Goal: Information Seeking & Learning: Learn about a topic

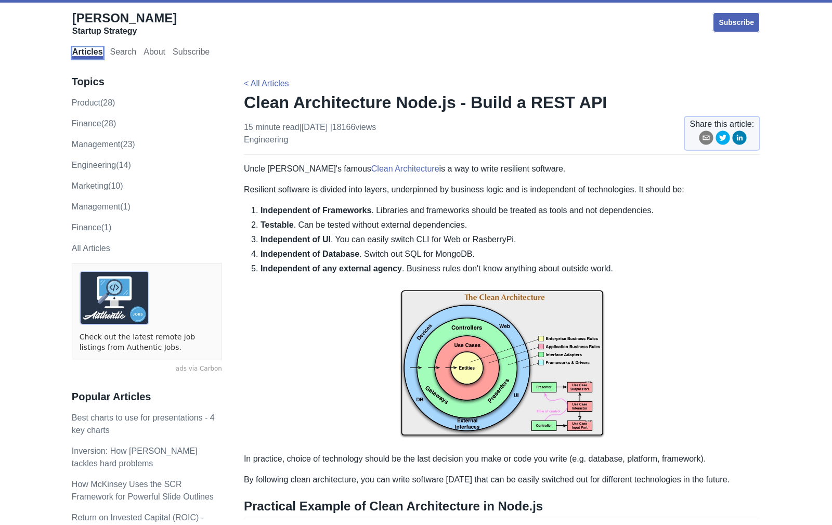
click at [89, 55] on link "Articles" at bounding box center [87, 52] width 31 height 11
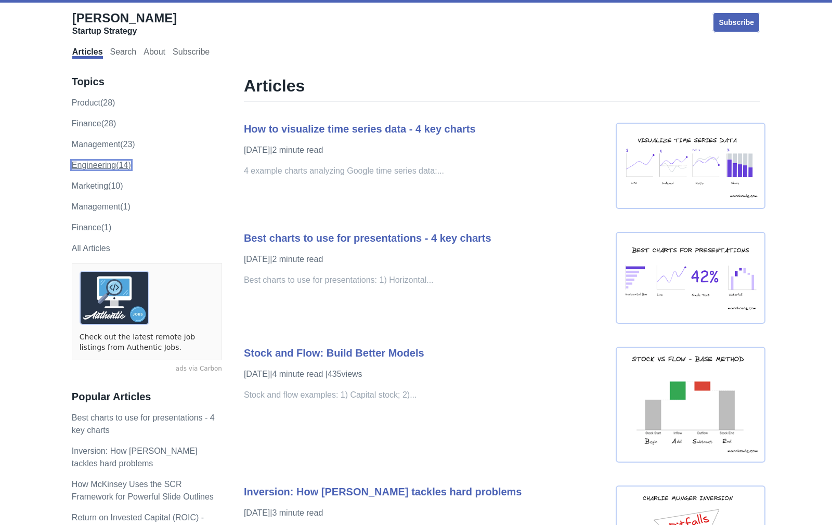
click at [101, 166] on link "engineering (14)" at bounding box center [101, 165] width 59 height 9
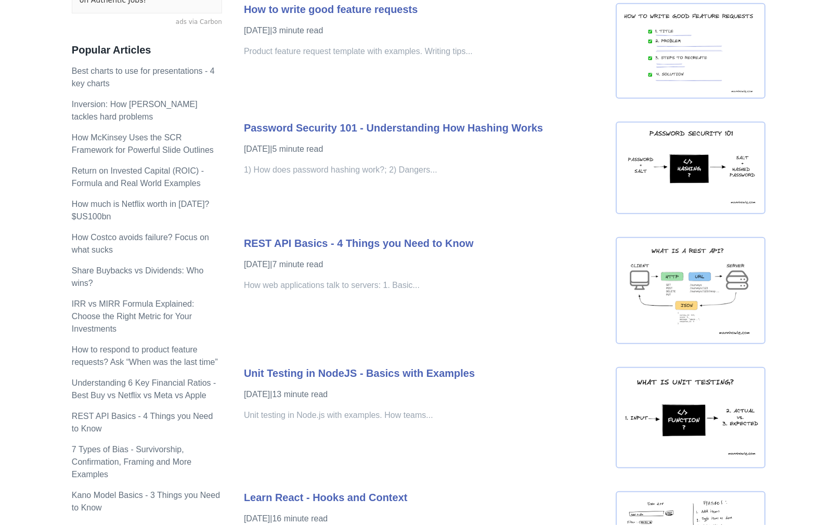
scroll to position [431, 0]
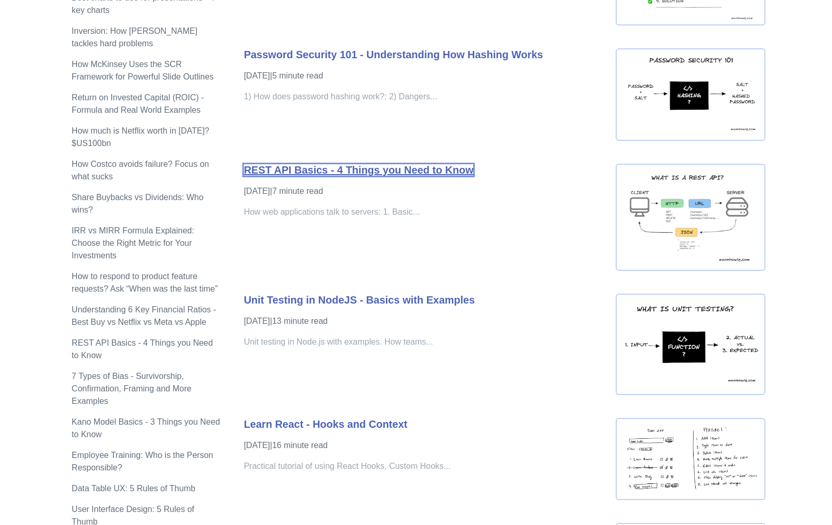
click at [399, 174] on link "REST API Basics - 4 Things you Need to Know" at bounding box center [359, 169] width 230 height 11
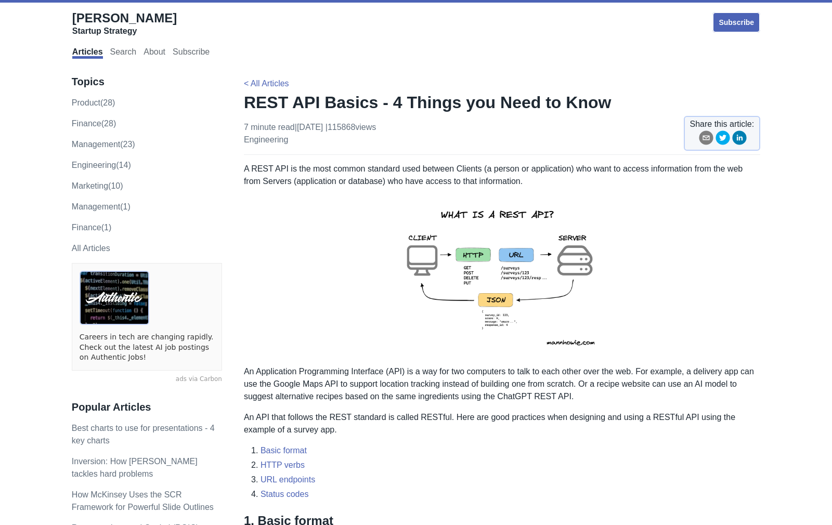
drag, startPoint x: 441, startPoint y: 212, endPoint x: 520, endPoint y: 212, distance: 79.1
click at [511, 212] on img at bounding box center [502, 276] width 228 height 161
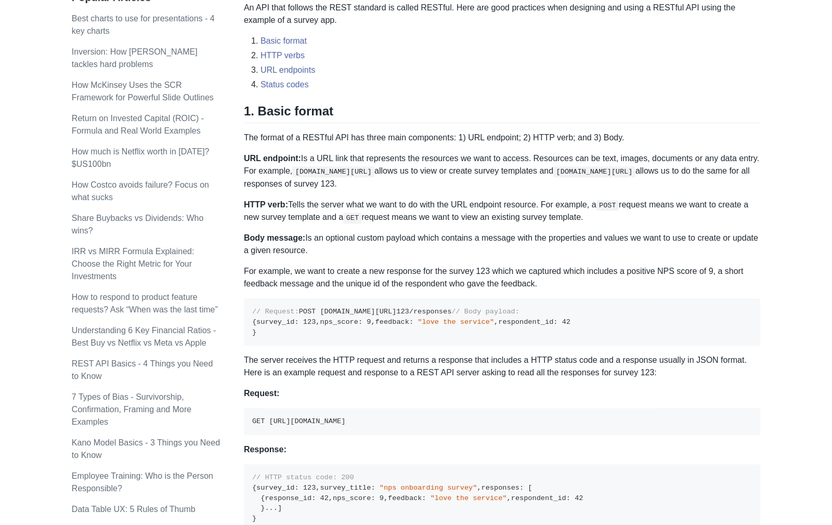
scroll to position [431, 0]
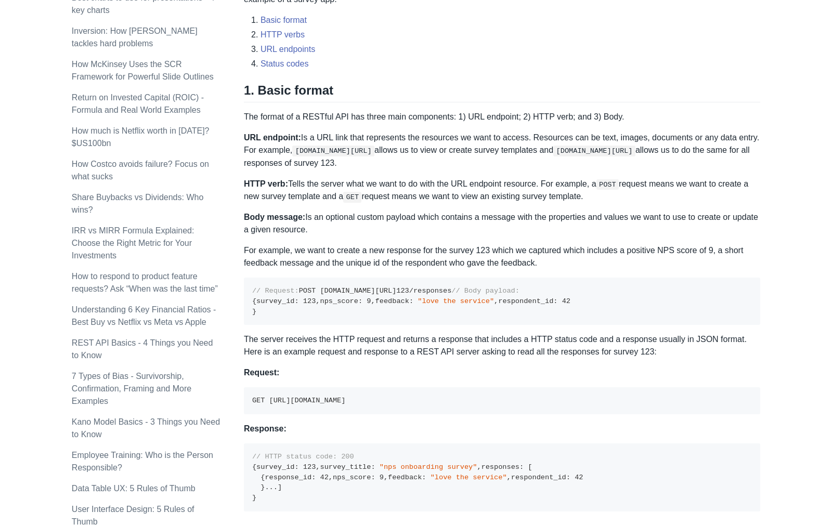
click at [360, 117] on p "The format of a RESTful API has three main components: 1) URL endpoint; 2) HTTP…" at bounding box center [502, 117] width 517 height 12
click at [620, 140] on p "URL endpoint: Is a URL link that represents the resources we want to access. Re…" at bounding box center [502, 150] width 517 height 37
drag, startPoint x: 247, startPoint y: 118, endPoint x: 385, endPoint y: 117, distance: 138.4
click at [391, 118] on p "The format of a RESTful API has three main components: 1) URL endpoint; 2) HTTP…" at bounding box center [502, 117] width 517 height 12
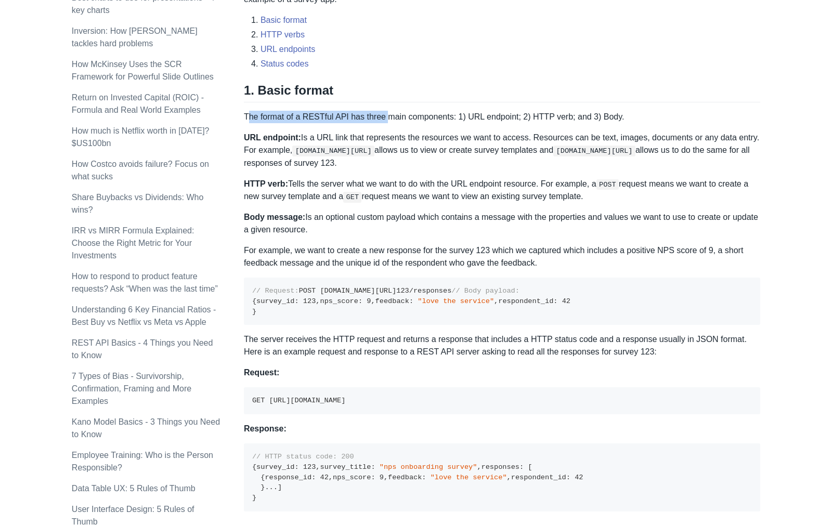
click at [336, 117] on p "The format of a RESTful API has three main components: 1) URL endpoint; 2) HTTP…" at bounding box center [502, 117] width 517 height 12
drag, startPoint x: 246, startPoint y: 117, endPoint x: 455, endPoint y: 115, distance: 209.2
click at [455, 115] on p "The format of a RESTful API has three main components: 1) URL endpoint; 2) HTTP…" at bounding box center [502, 117] width 517 height 12
click at [375, 152] on code "[DOMAIN_NAME][URL]" at bounding box center [333, 151] width 82 height 10
click at [569, 116] on p "The format of a RESTful API has three main components: 1) URL endpoint; 2) HTTP…" at bounding box center [502, 117] width 517 height 12
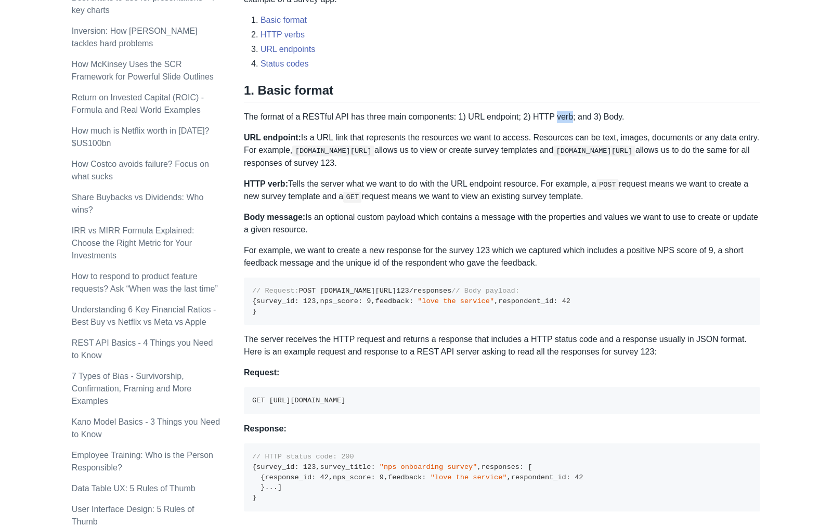
click at [569, 116] on p "The format of a RESTful API has three main components: 1) URL endpoint; 2) HTTP…" at bounding box center [502, 117] width 517 height 12
click at [614, 115] on p "The format of a RESTful API has three main components: 1) URL endpoint; 2) HTTP…" at bounding box center [502, 117] width 517 height 12
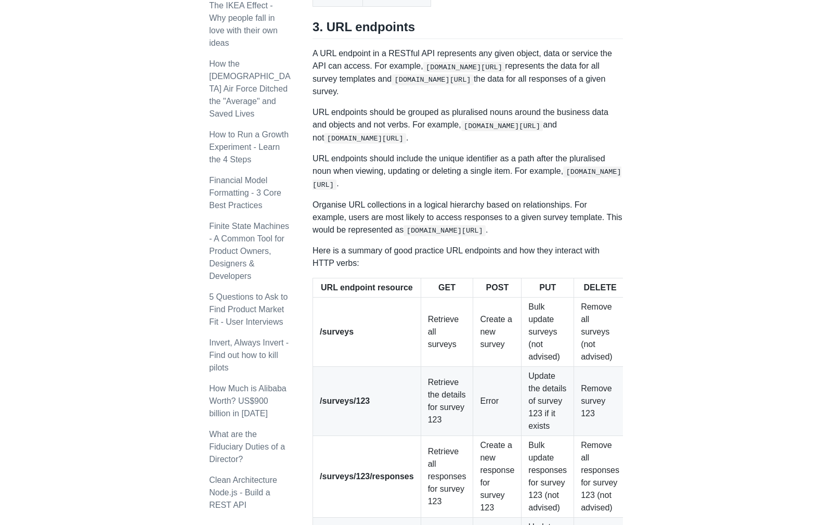
scroll to position [1045, 0]
